Goal: Check status: Check status

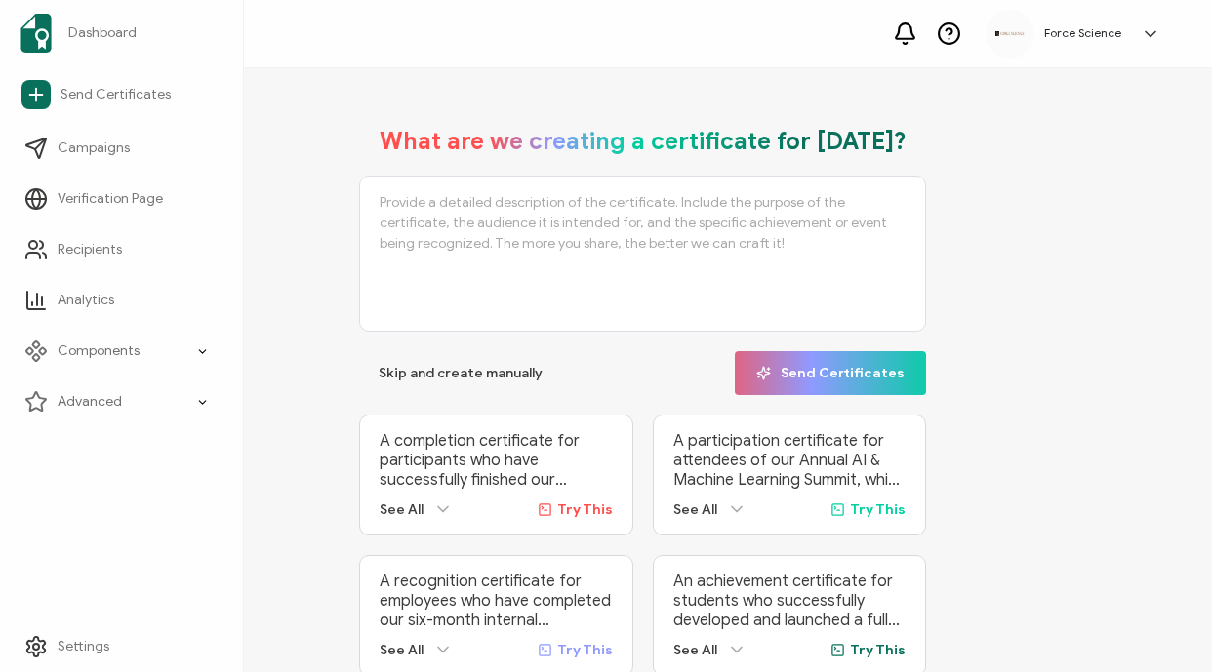
click at [106, 495] on div "Dashboard Send Certificates Campaigns Verification Page Recipients Analytics Co…" at bounding box center [122, 336] width 244 height 672
click at [106, 264] on link "Recipients" at bounding box center [122, 249] width 218 height 39
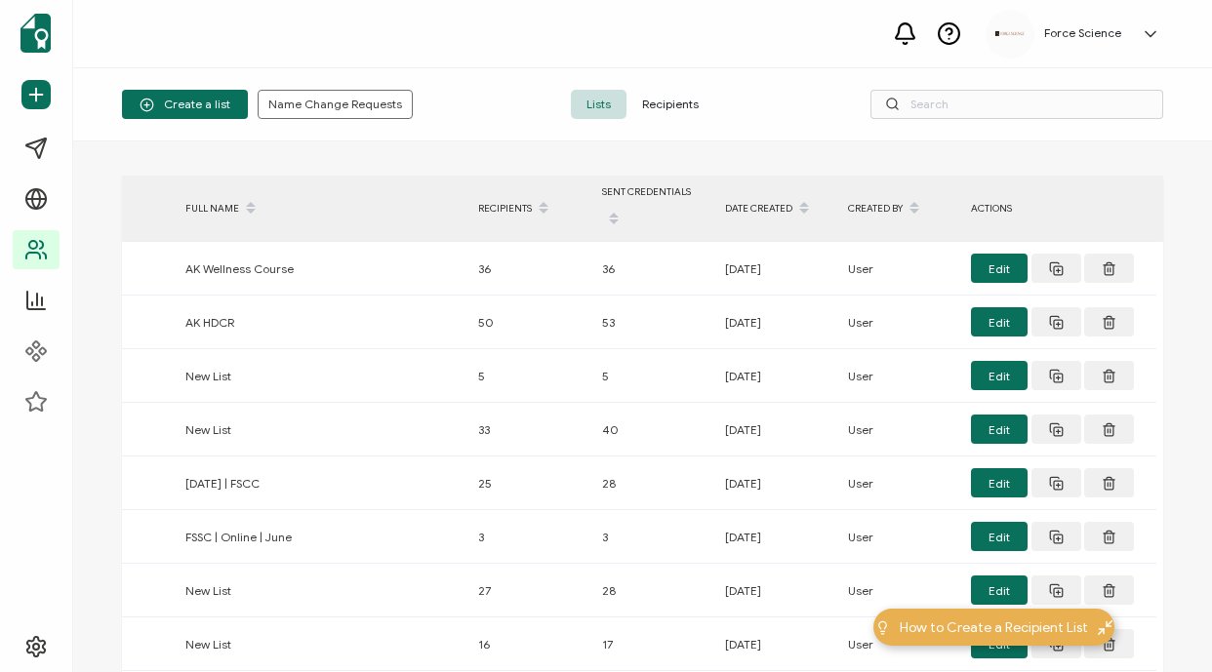
click at [691, 105] on span "Recipients" at bounding box center [671, 104] width 88 height 29
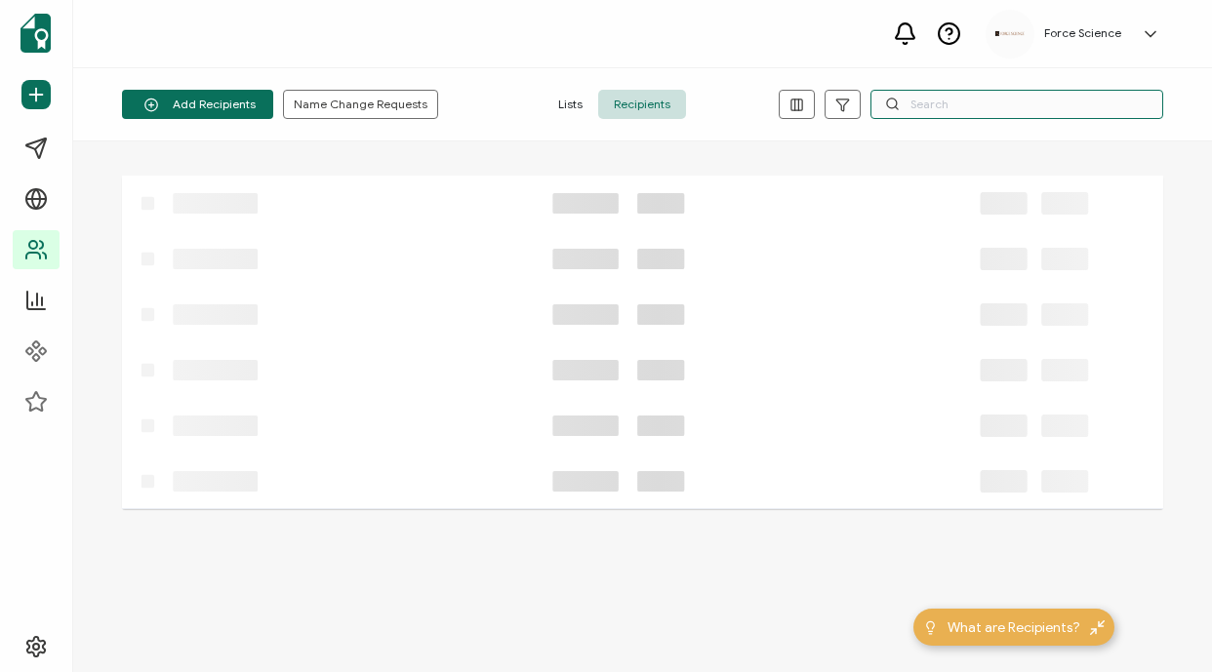
click at [981, 102] on input "text" at bounding box center [1017, 104] width 293 height 29
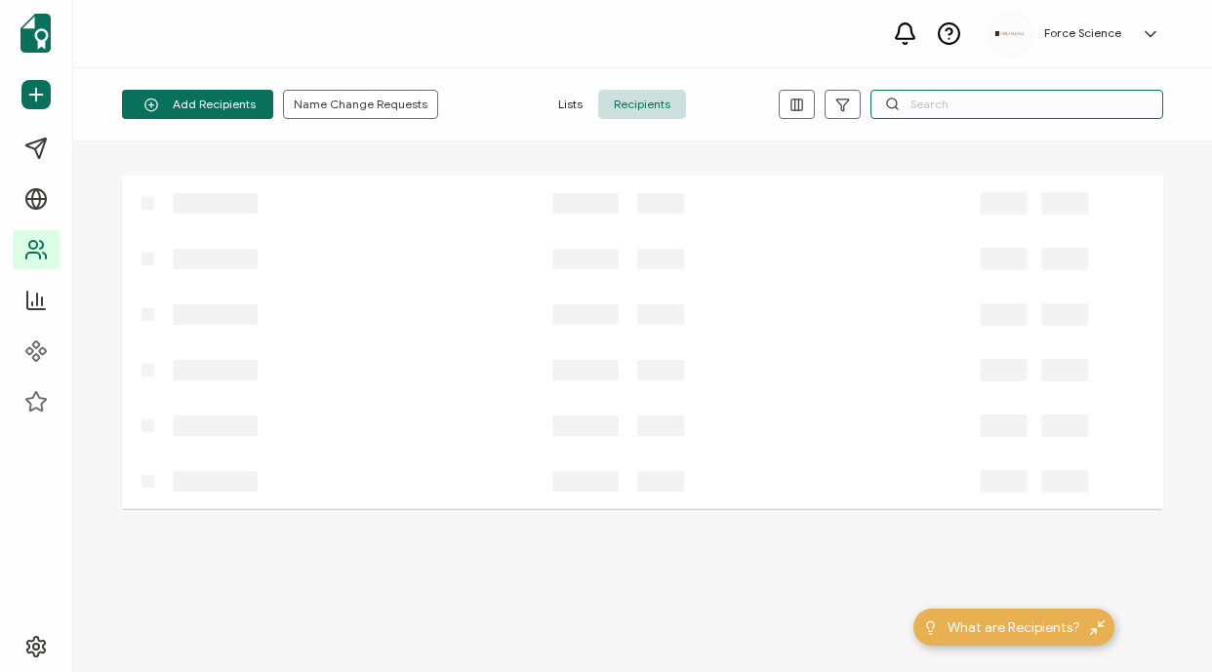
paste input "[EMAIL_ADDRESS][DOMAIN_NAME]"
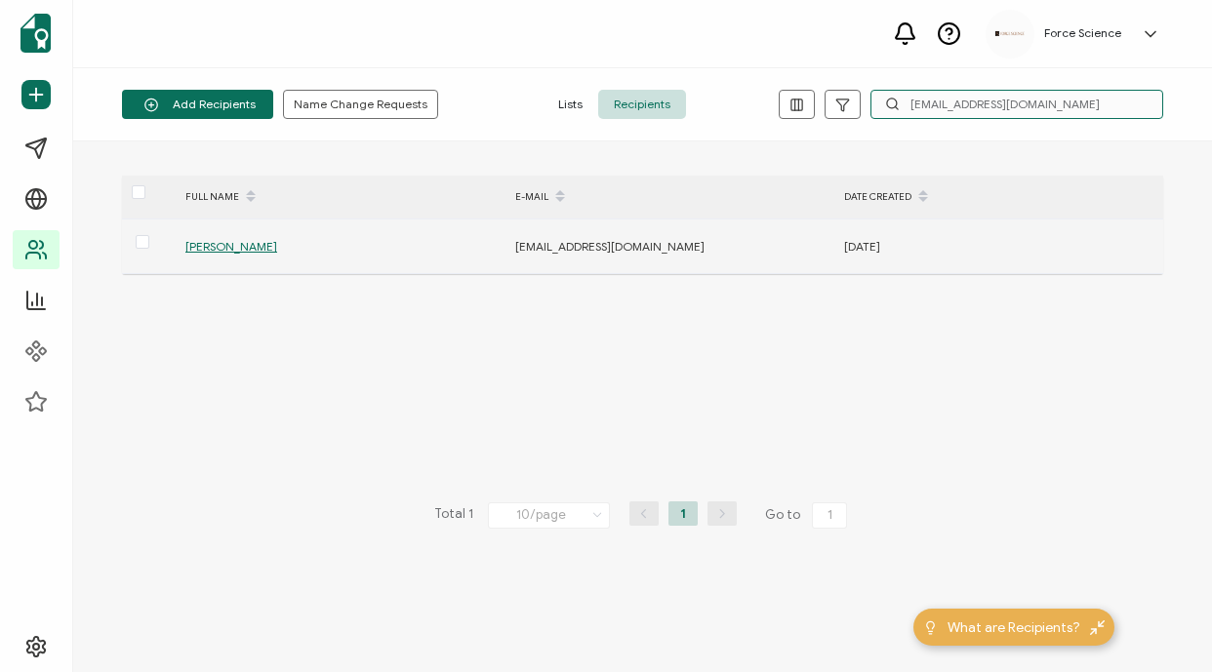
type input "[EMAIL_ADDRESS][DOMAIN_NAME]"
click at [243, 244] on span "[PERSON_NAME]" at bounding box center [231, 246] width 92 height 15
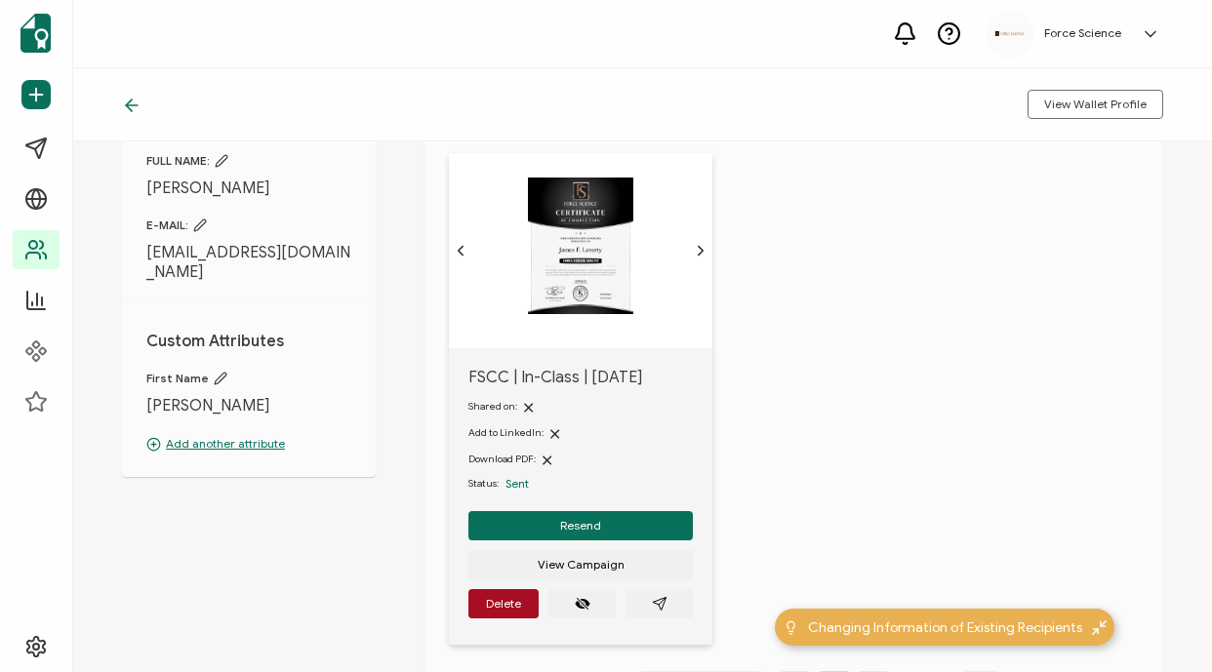
scroll to position [114, 0]
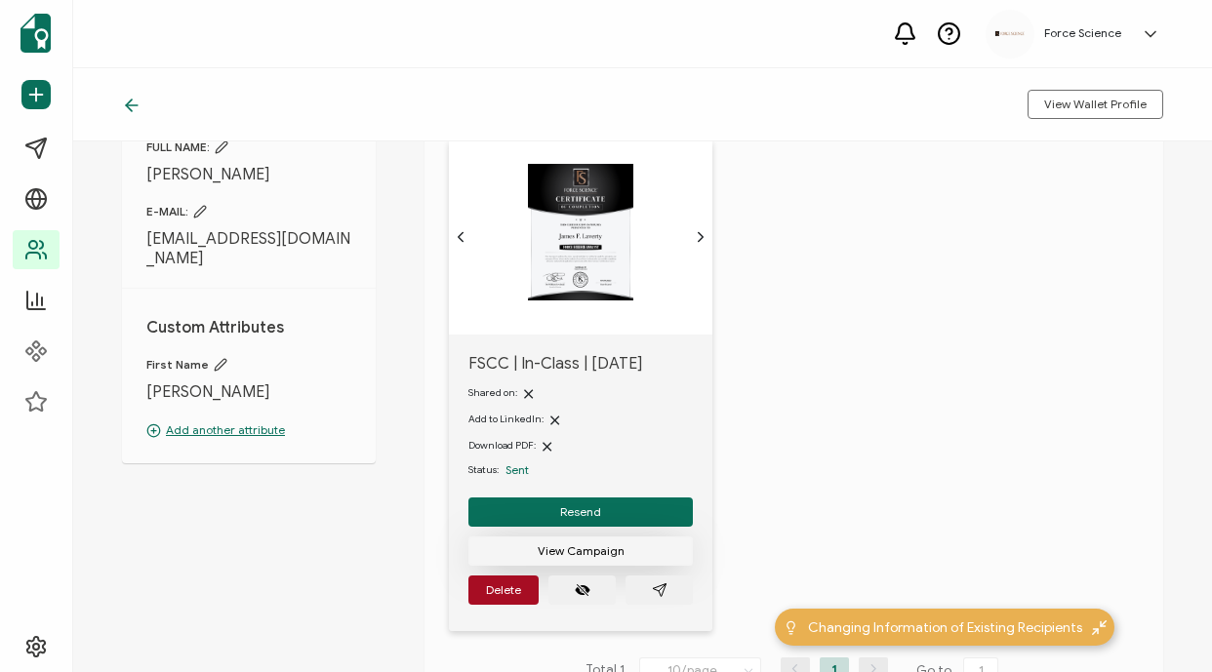
click at [576, 549] on span "View Campaign" at bounding box center [581, 552] width 87 height 12
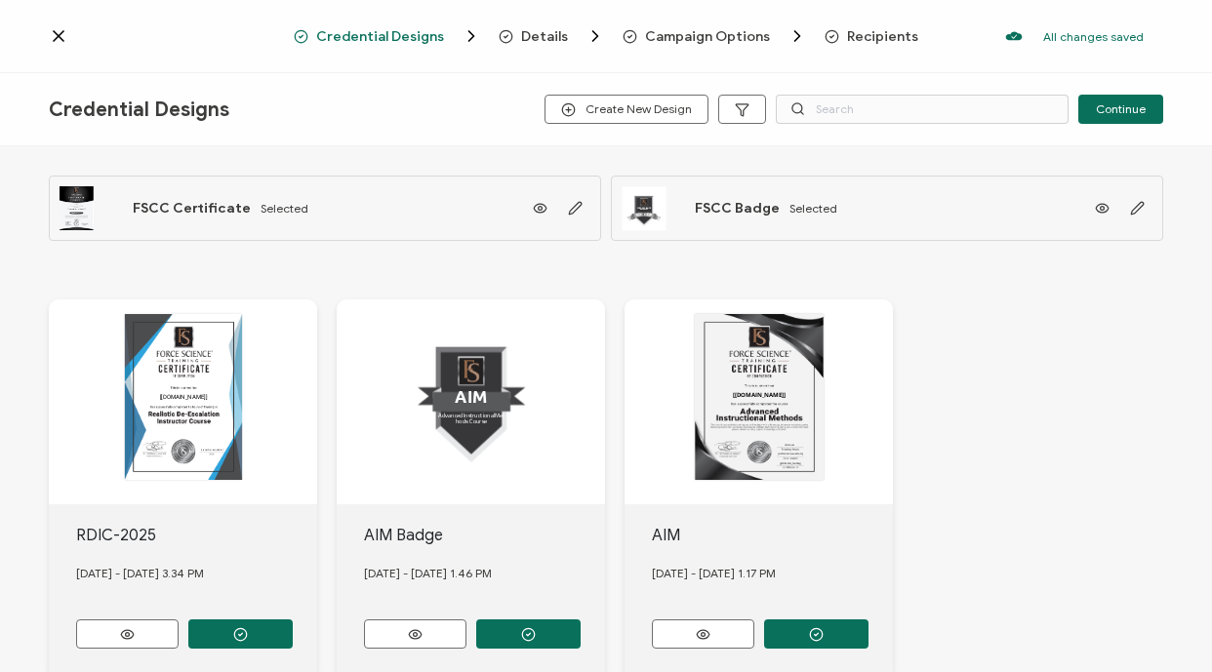
click at [59, 38] on icon at bounding box center [59, 36] width 20 height 20
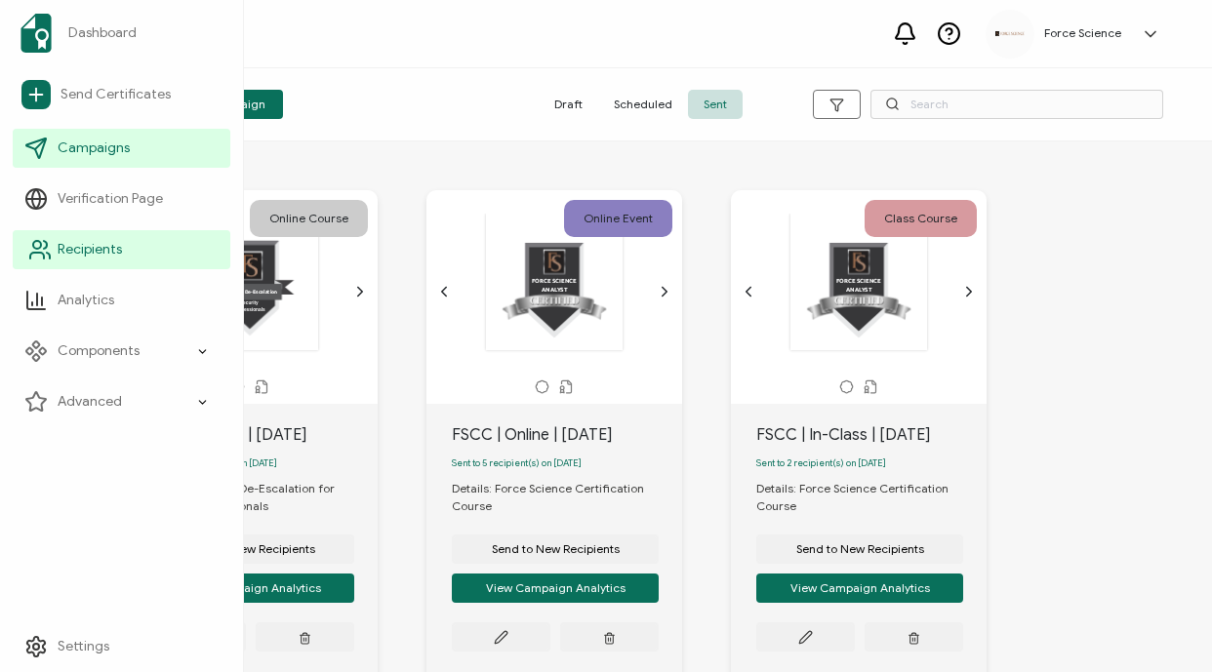
click at [123, 257] on link "Recipients" at bounding box center [122, 249] width 218 height 39
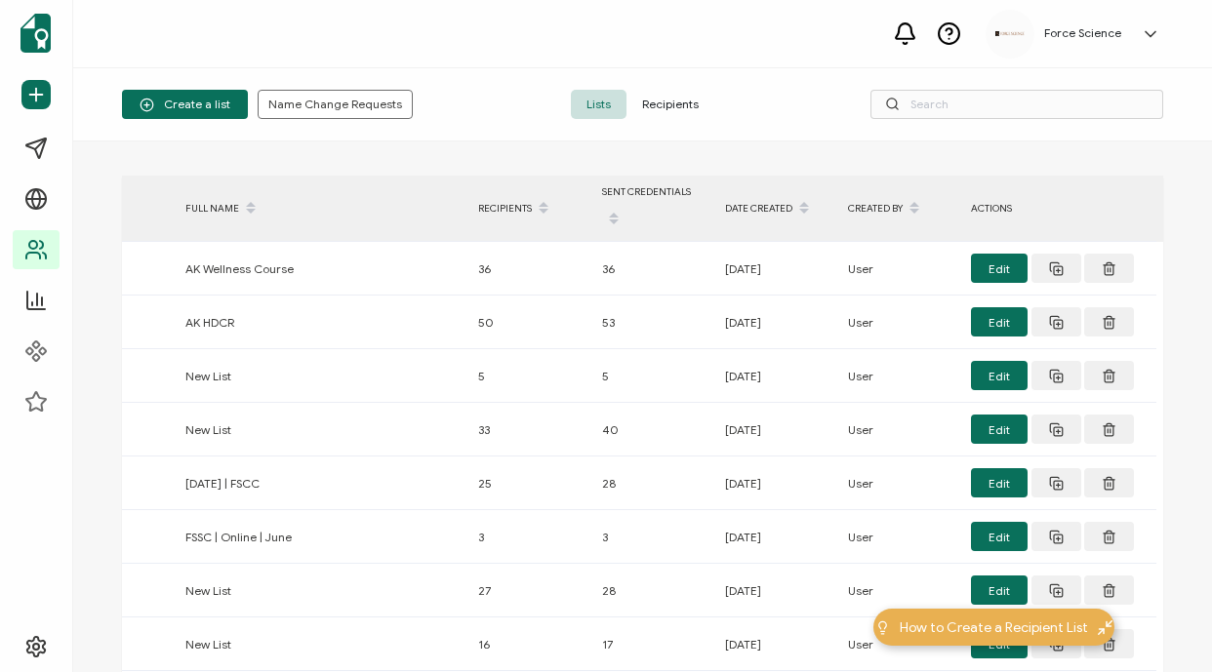
click at [699, 90] on span "Recipients" at bounding box center [671, 104] width 88 height 29
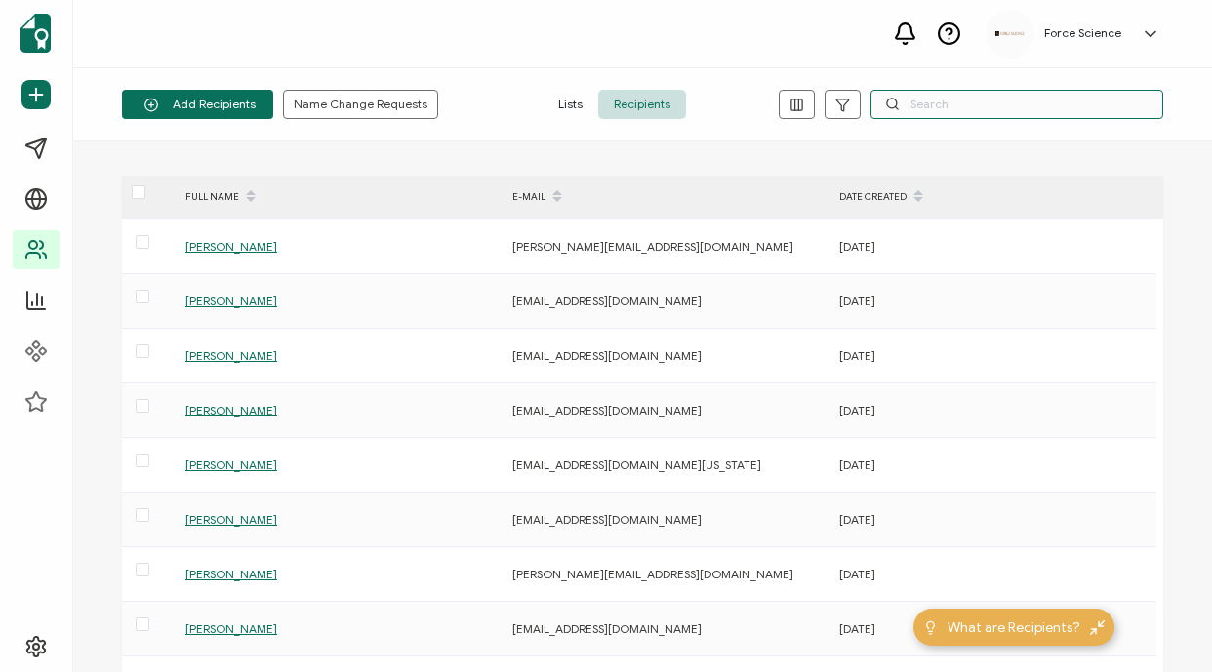
click at [955, 103] on input "text" at bounding box center [1017, 104] width 293 height 29
paste input "[EMAIL_ADDRESS][DOMAIN_NAME]"
type input "[EMAIL_ADDRESS][DOMAIN_NAME]"
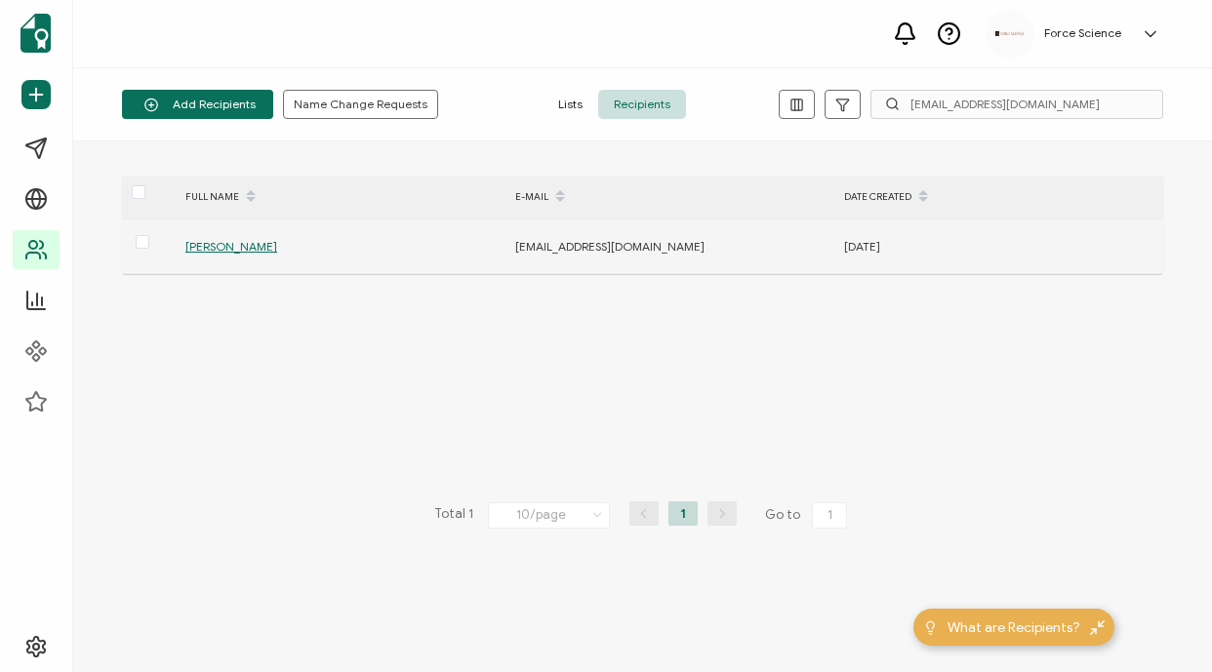
click at [246, 248] on span "[PERSON_NAME]" at bounding box center [231, 246] width 92 height 15
